Goal: Task Accomplishment & Management: Use online tool/utility

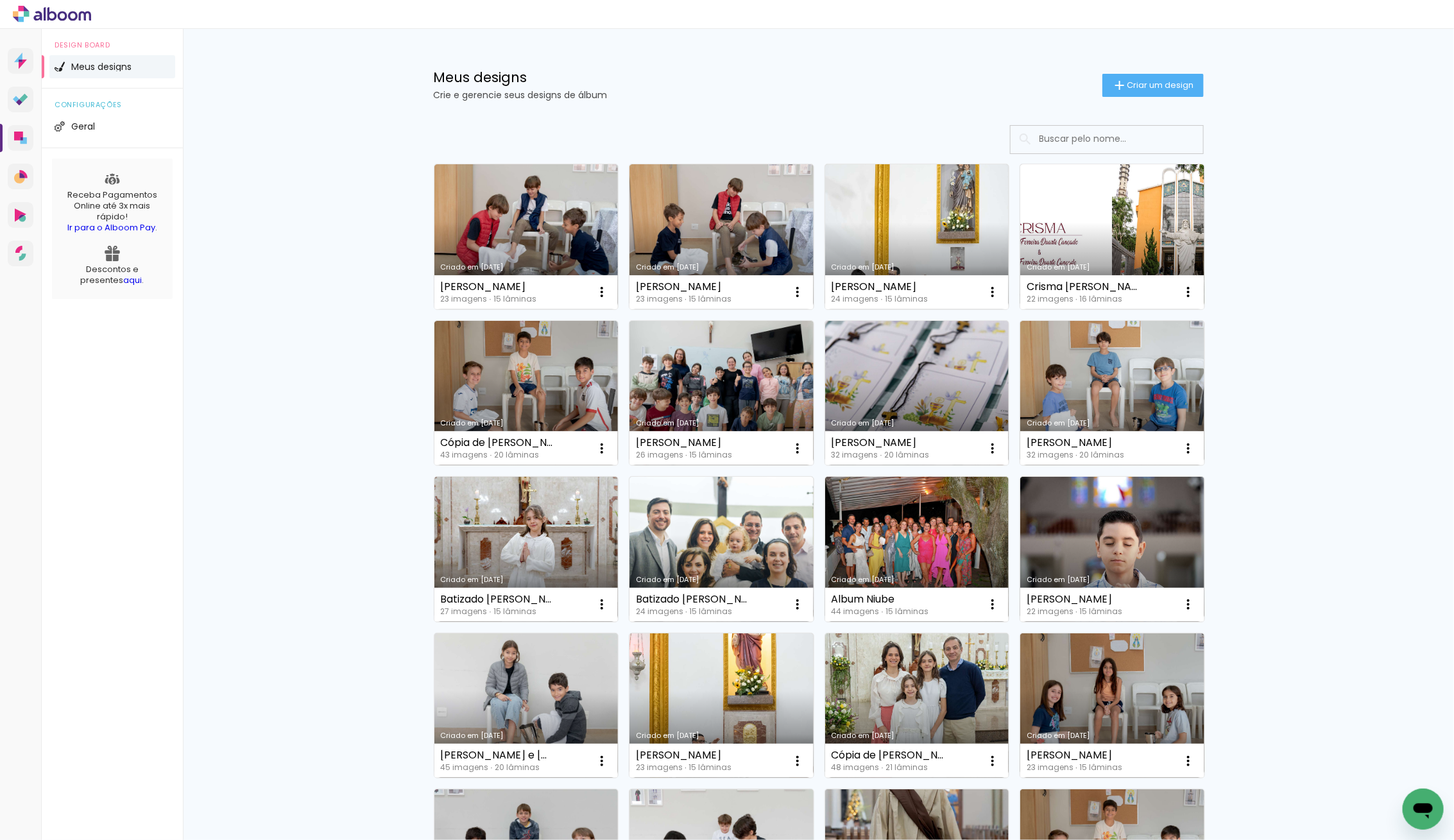
click at [1065, 142] on input at bounding box center [1125, 139] width 183 height 27
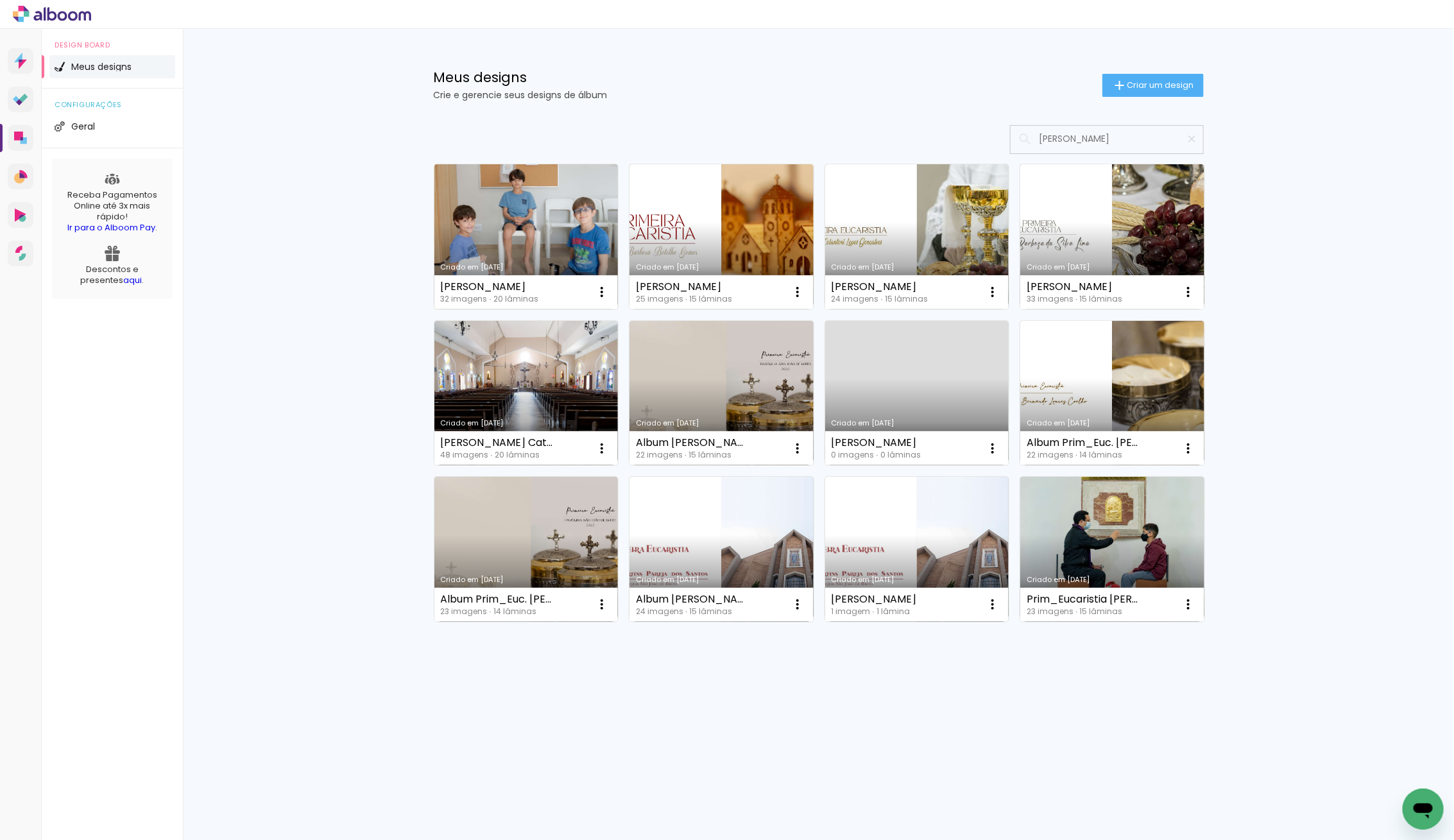
type input "[PERSON_NAME]"
type paper-input "[PERSON_NAME]"
click at [575, 211] on link "Criado em [DATE]" at bounding box center [527, 237] width 184 height 145
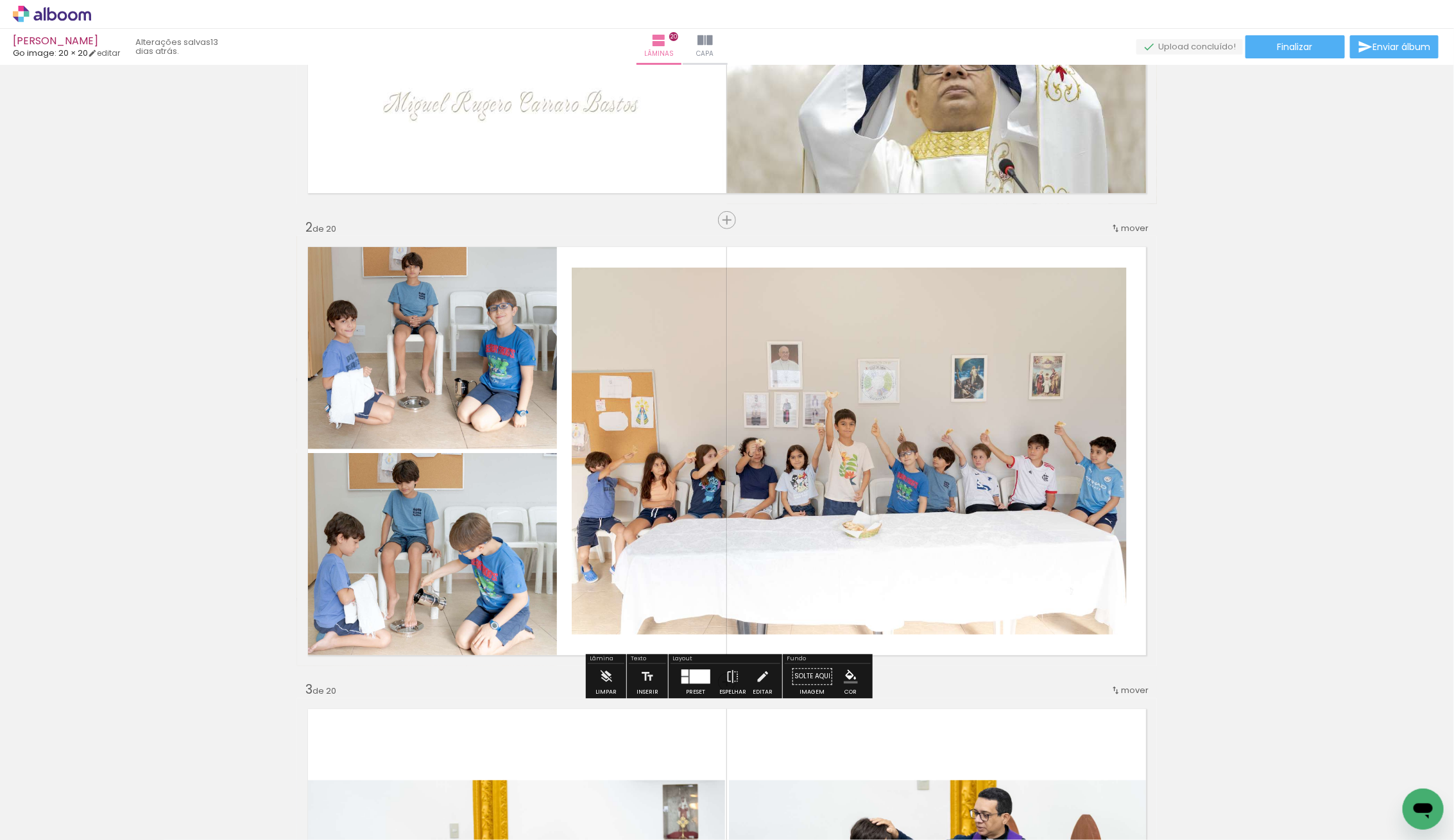
scroll to position [355, 0]
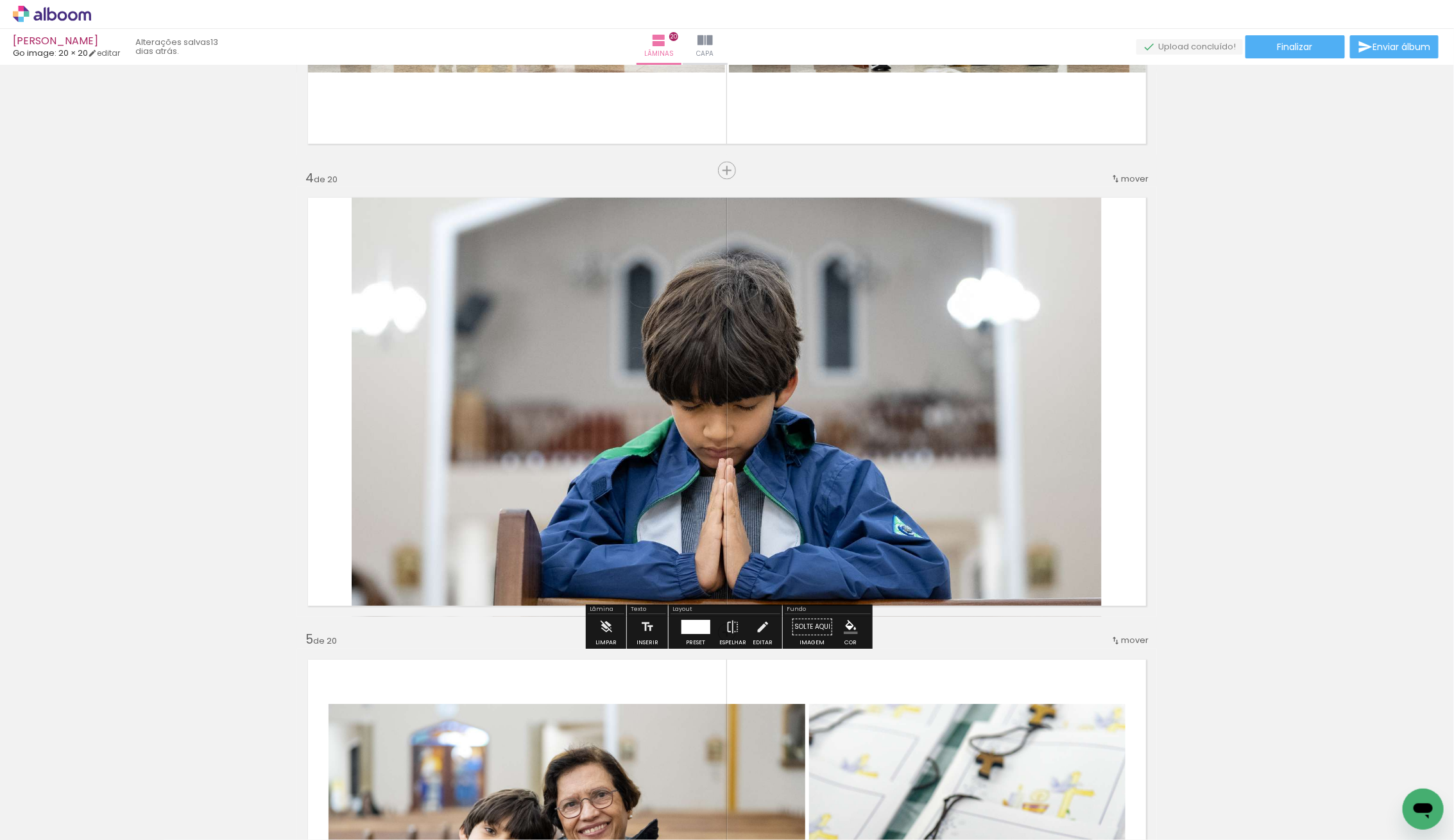
scroll to position [1302, 0]
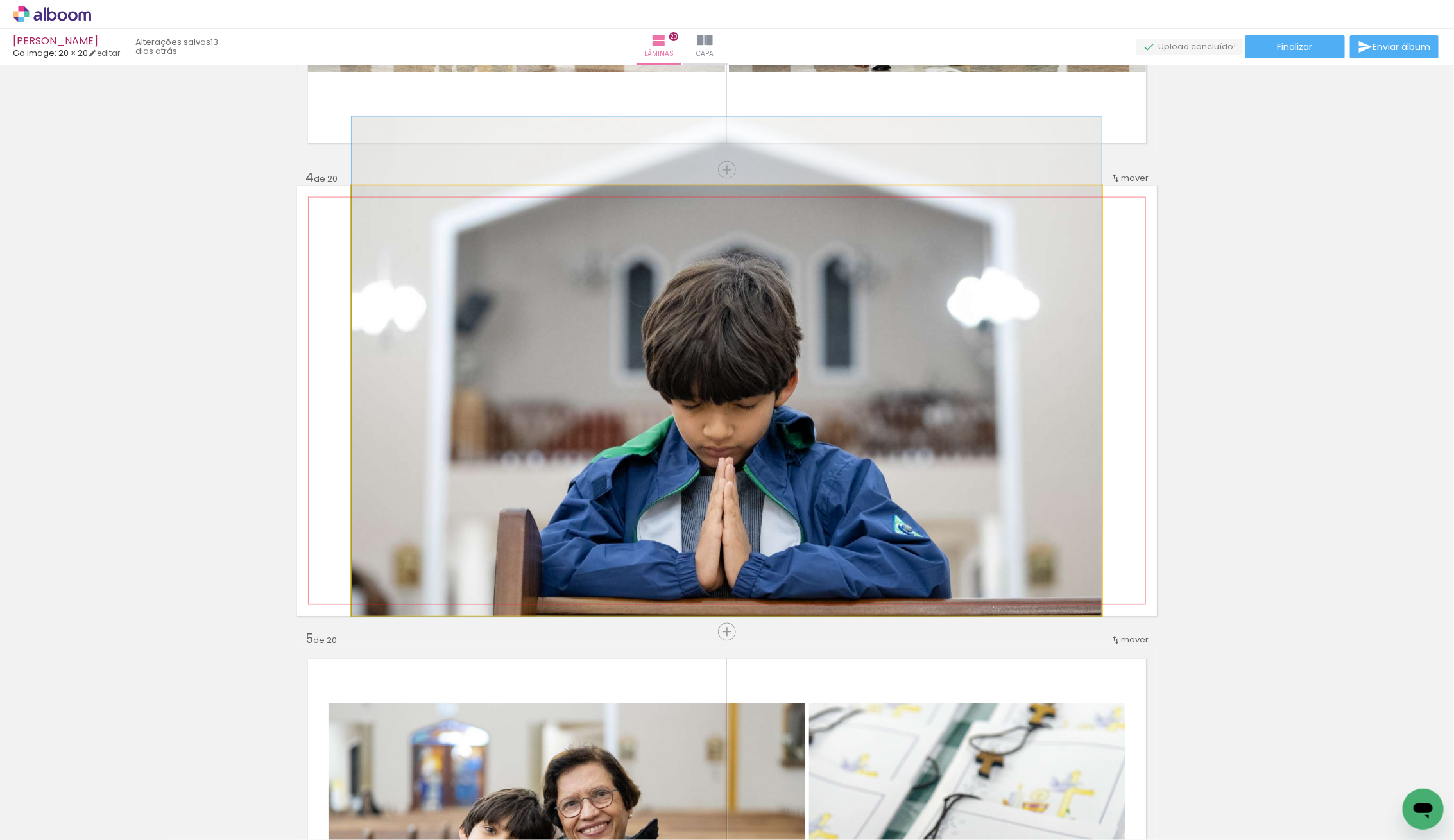
click at [589, 489] on quentale-photo at bounding box center [727, 401] width 750 height 430
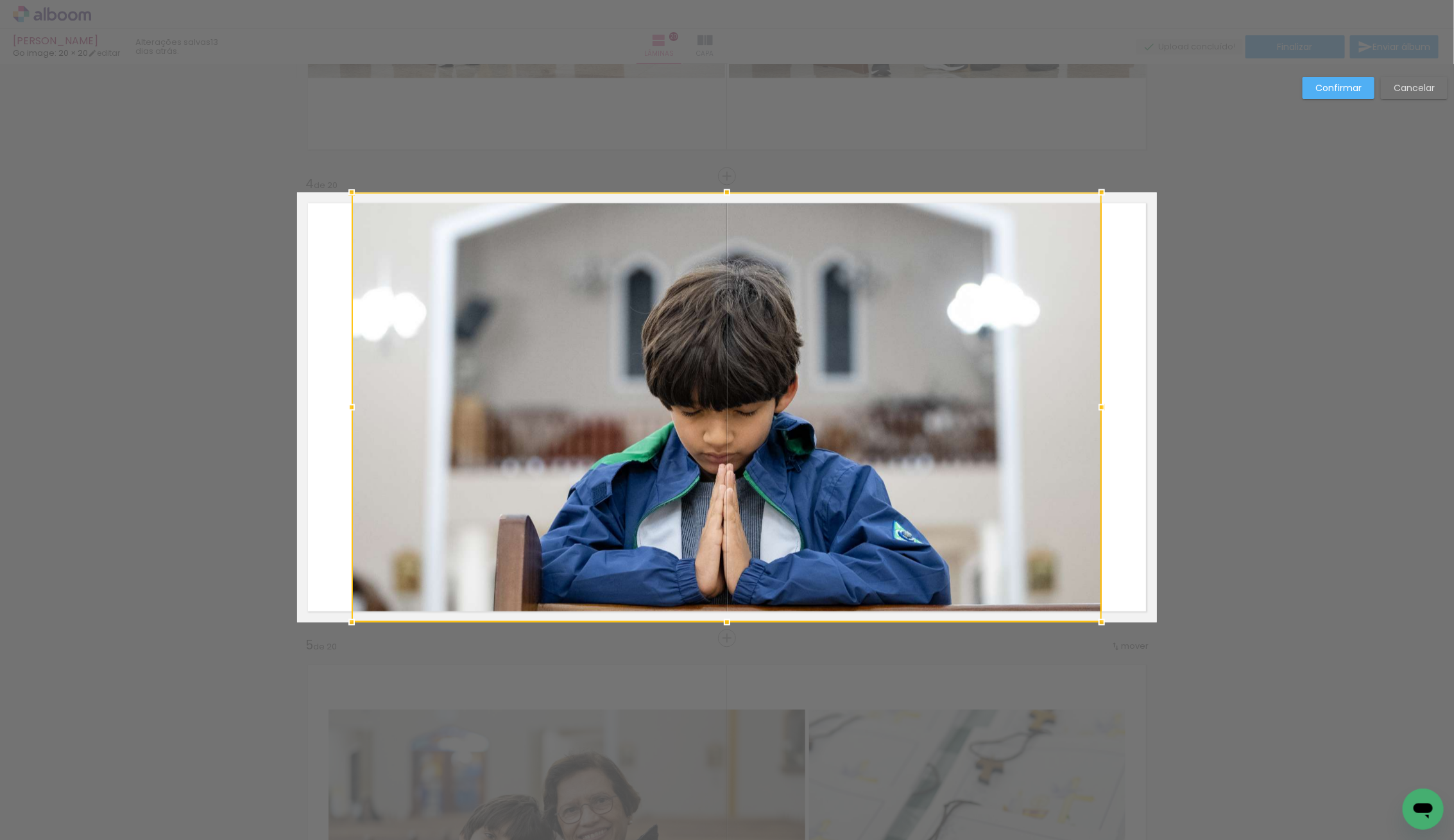
scroll to position [1290, 0]
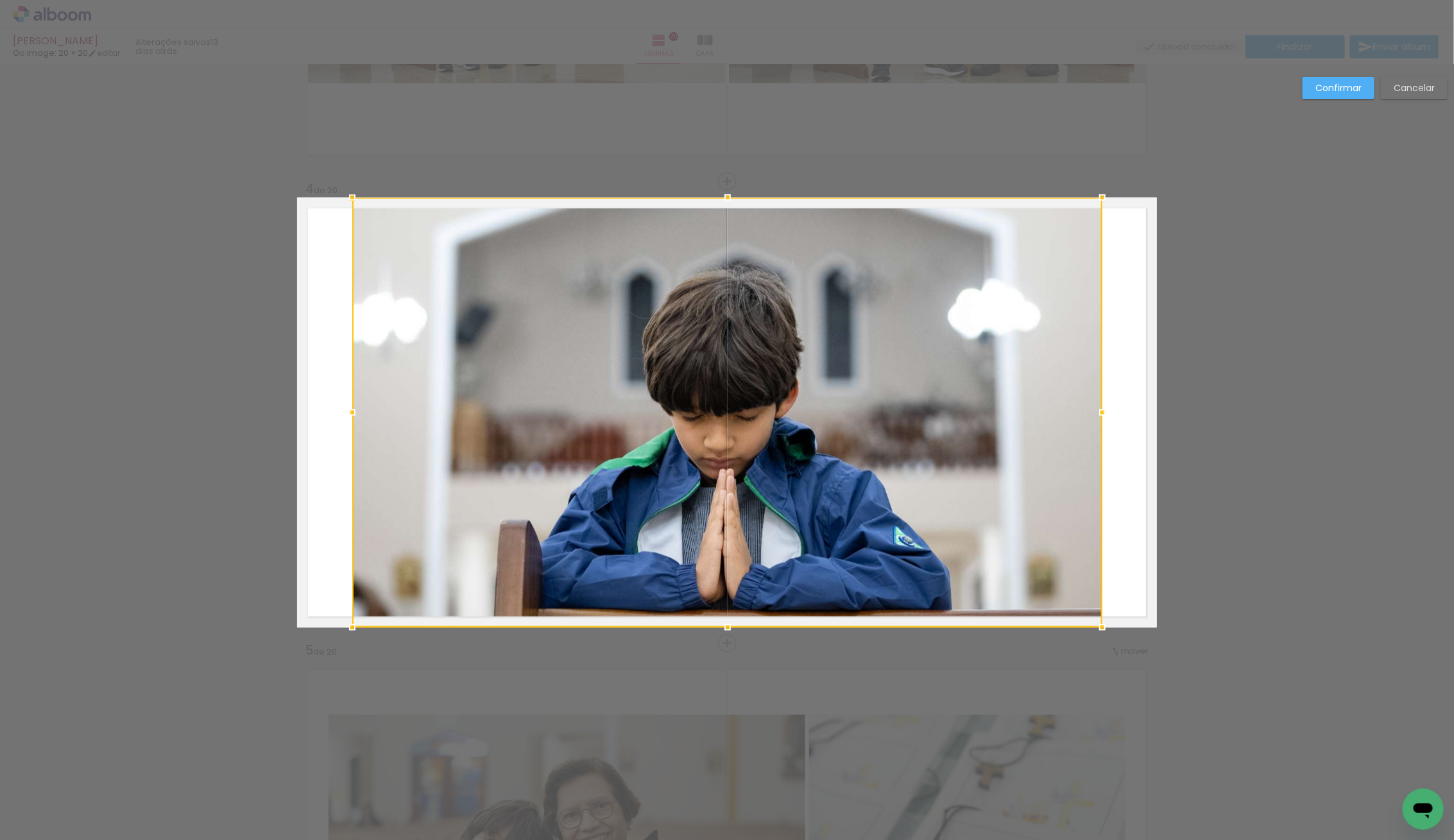
drag, startPoint x: 614, startPoint y: 469, endPoint x: 597, endPoint y: 469, distance: 17.0
click at [597, 469] on div at bounding box center [728, 413] width 750 height 430
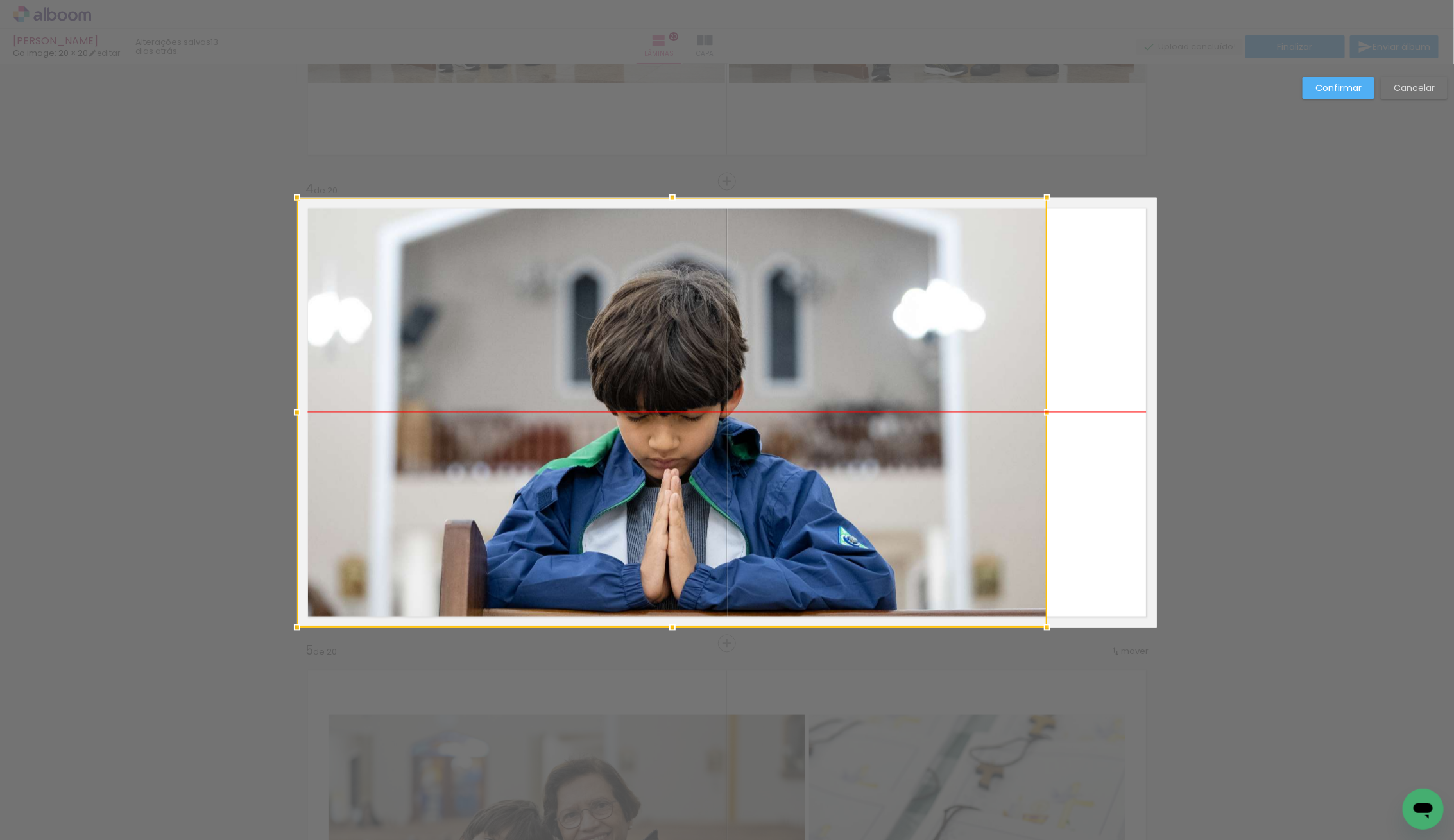
drag, startPoint x: 600, startPoint y: 469, endPoint x: 548, endPoint y: 470, distance: 52.0
click at [548, 470] on div at bounding box center [672, 413] width 750 height 430
click at [546, 470] on div at bounding box center [672, 413] width 750 height 430
click at [0, 0] on slot "Confirmar" at bounding box center [0, 0] width 0 height 0
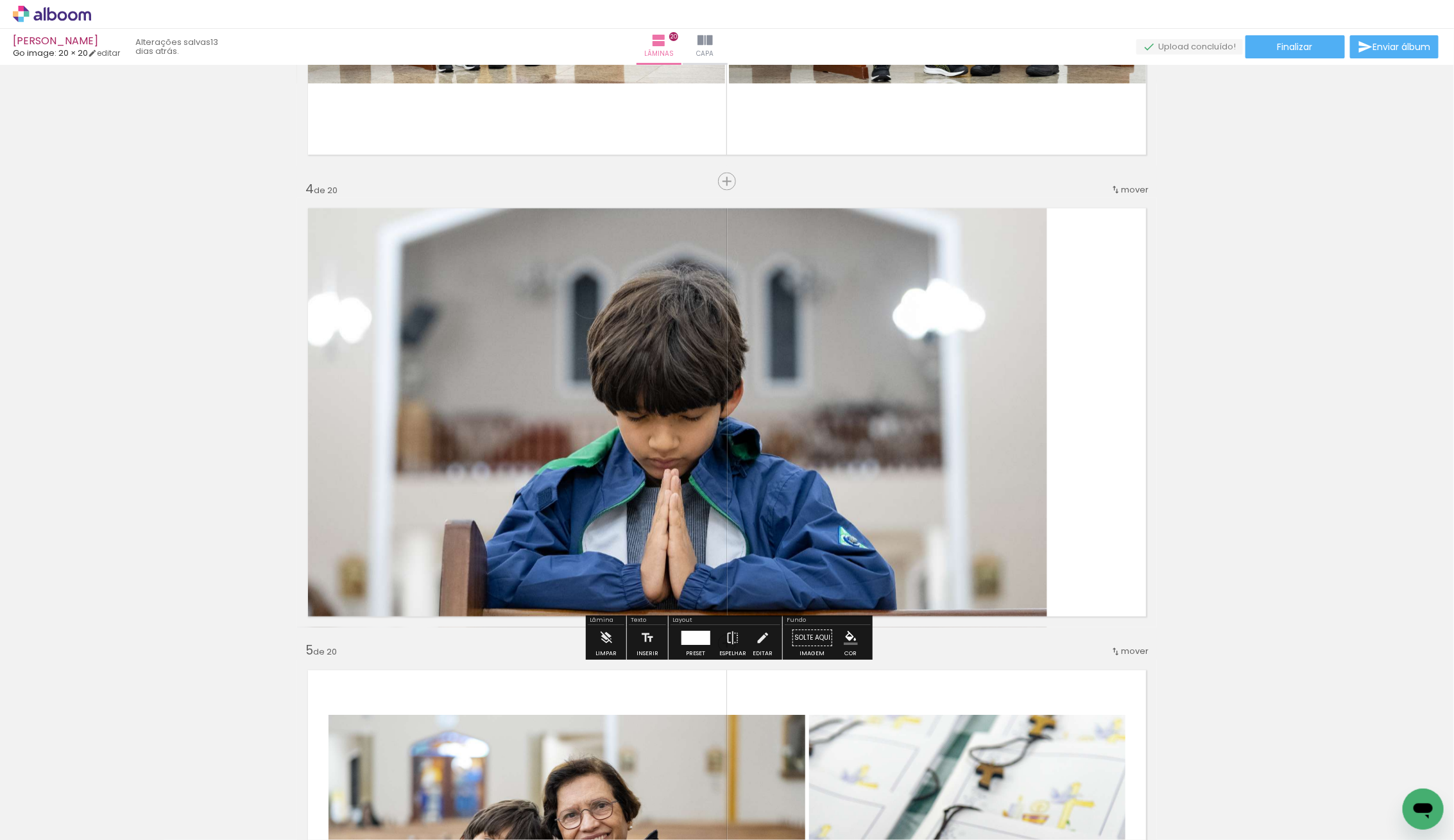
click at [689, 392] on quentale-photo at bounding box center [672, 413] width 750 height 430
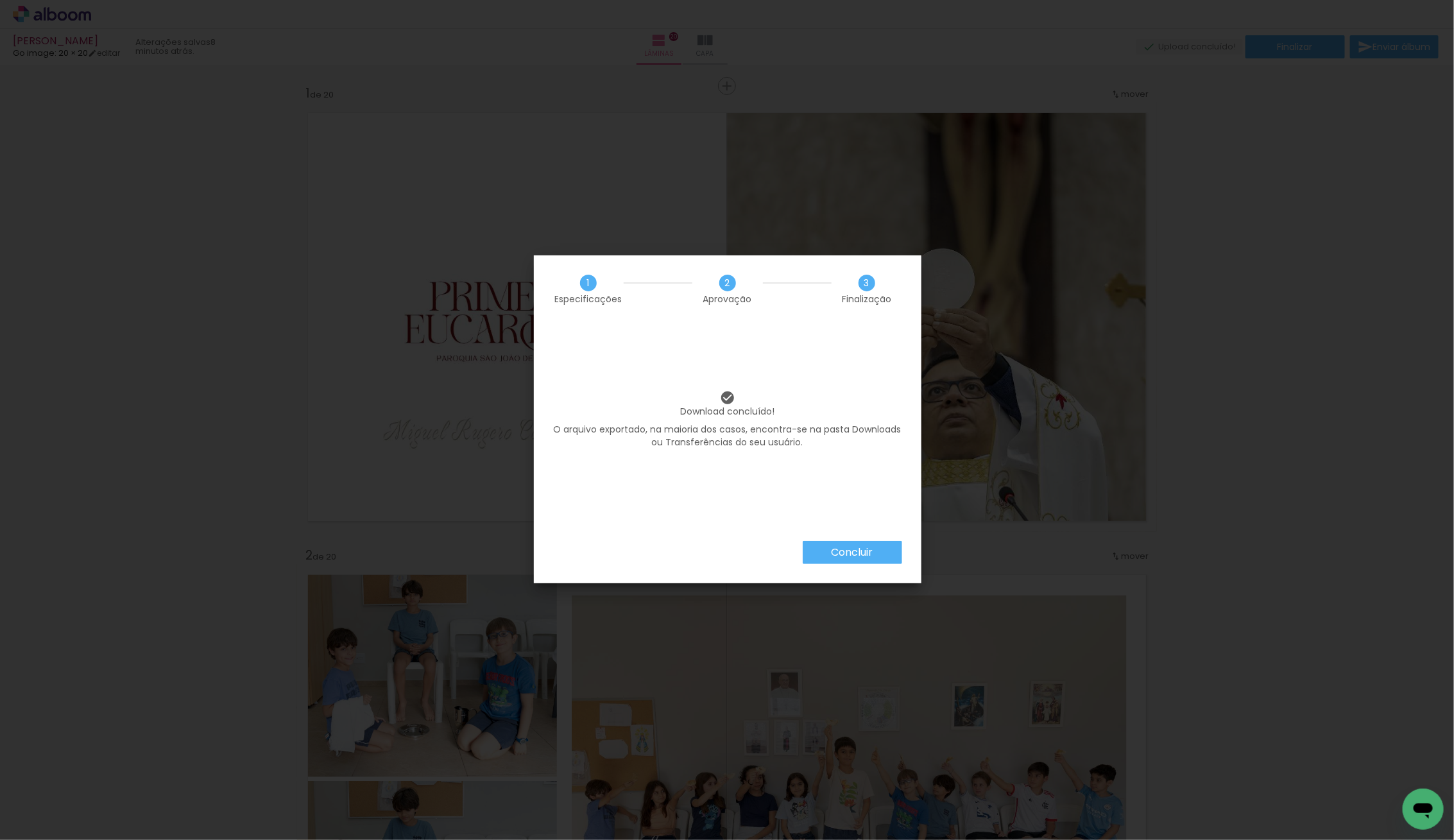
scroll to position [7698, 0]
